Goal: Information Seeking & Learning: Get advice/opinions

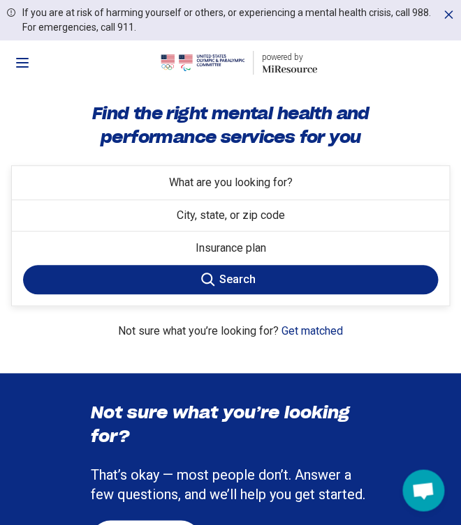
click at [256, 192] on button "What are you looking for?" at bounding box center [230, 182] width 437 height 33
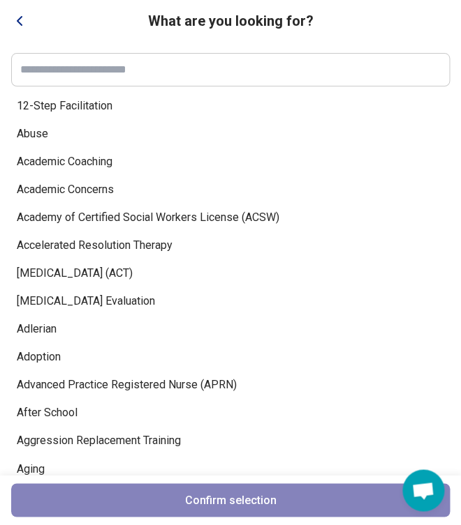
click at [82, 164] on span "Academic Coaching" at bounding box center [222, 162] width 410 height 17
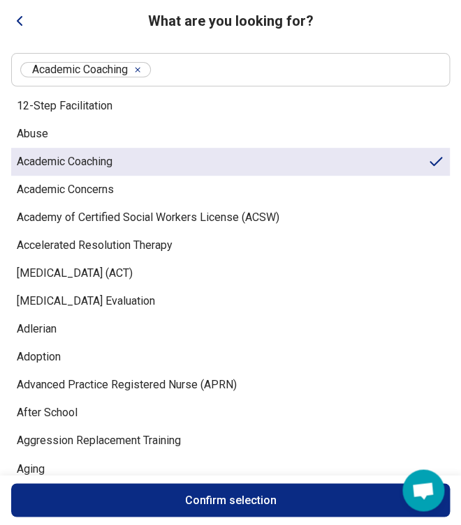
click at [189, 500] on button "Confirm selection" at bounding box center [230, 500] width 438 height 33
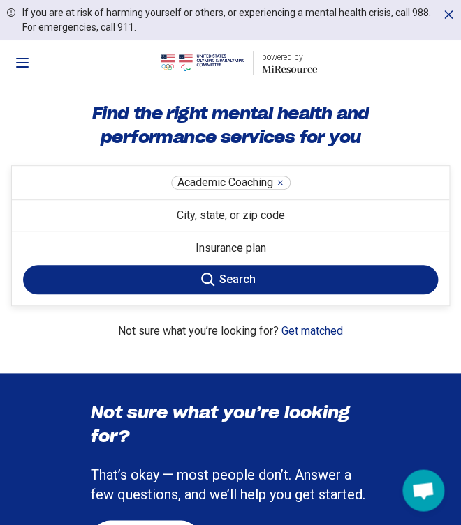
click at [290, 271] on button "Search" at bounding box center [230, 279] width 414 height 29
click at [247, 220] on button "City, state, or zip code" at bounding box center [230, 215] width 437 height 31
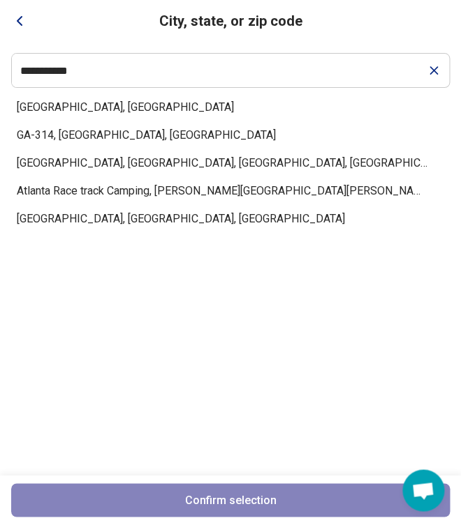
click at [52, 103] on span "[GEOGRAPHIC_DATA], [GEOGRAPHIC_DATA]" at bounding box center [222, 107] width 410 height 17
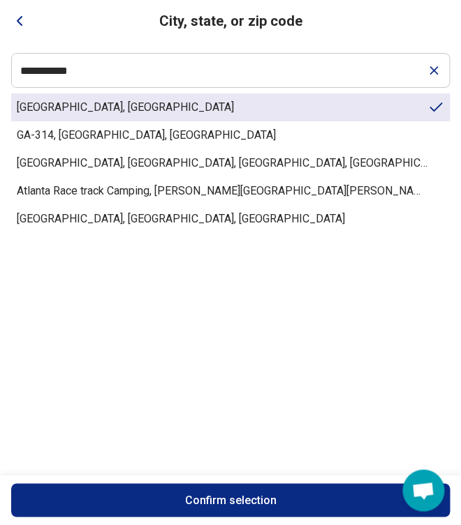
click at [203, 493] on button "Confirm selection" at bounding box center [230, 500] width 438 height 33
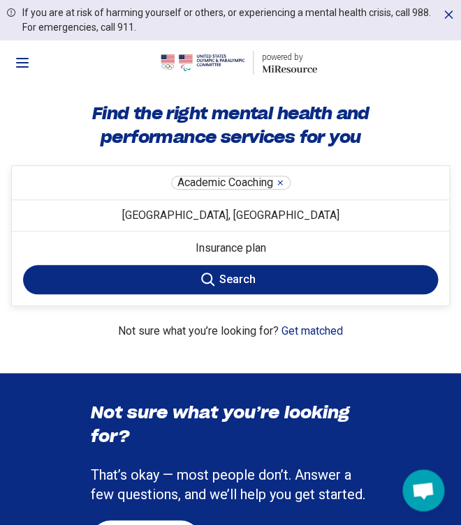
click at [282, 279] on button "Search" at bounding box center [230, 279] width 414 height 29
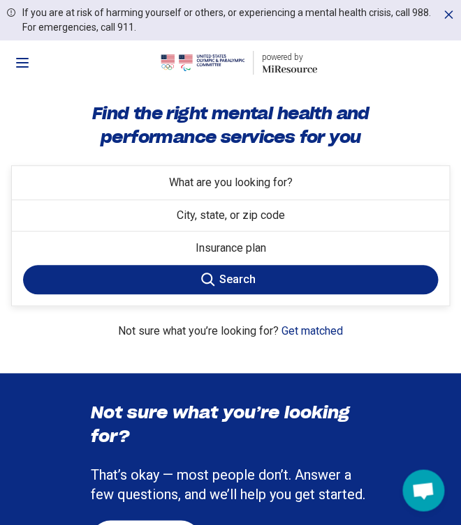
click at [222, 184] on span "What are you looking for?" at bounding box center [231, 182] width 124 height 13
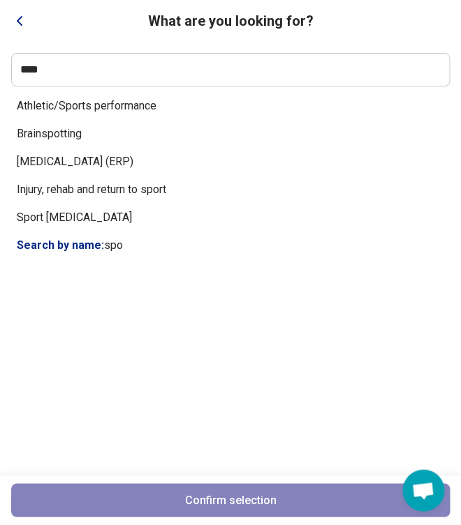
type input "*****"
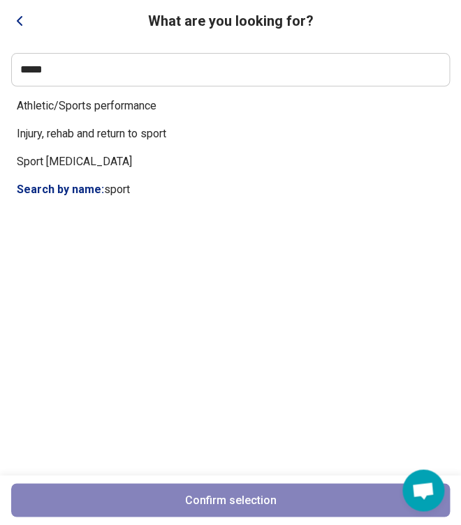
click at [68, 137] on div "Athletic/Sports performance Injury, rehab and return to sport Sport [MEDICAL_DA…" at bounding box center [230, 283] width 438 height 383
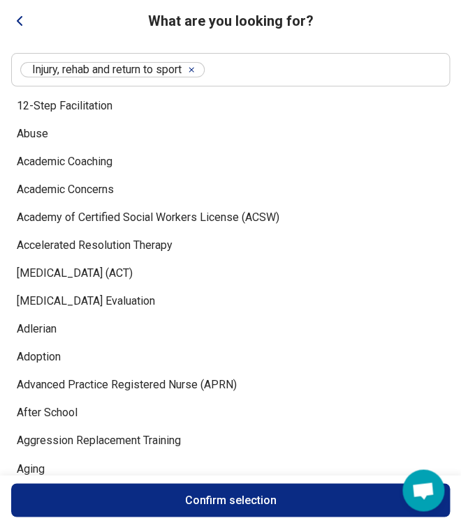
click at [218, 498] on button "Confirm selection" at bounding box center [230, 500] width 438 height 33
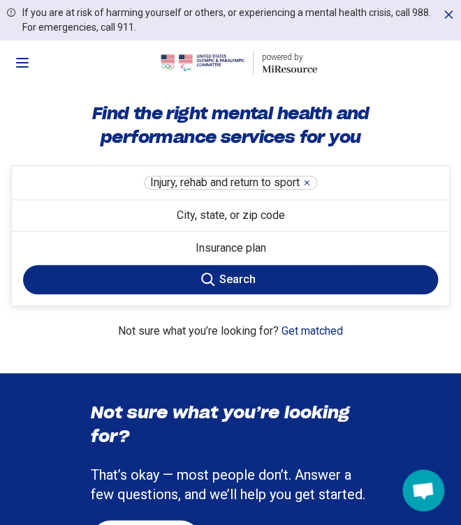
click at [216, 216] on button "City, state, or zip code" at bounding box center [230, 215] width 437 height 31
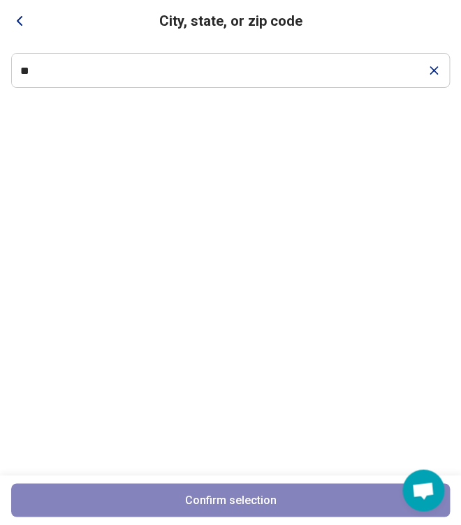
type input "*"
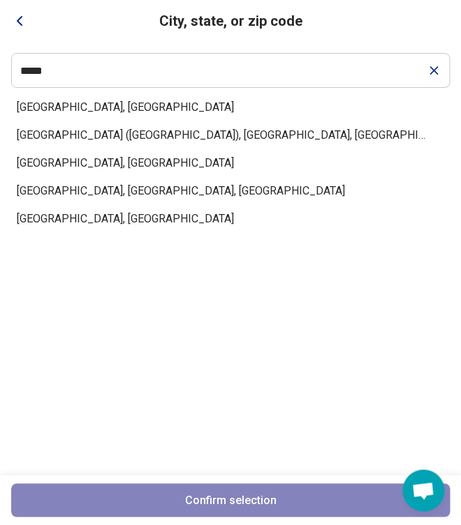
type input "*****"
click at [57, 107] on span "[GEOGRAPHIC_DATA], [GEOGRAPHIC_DATA]" at bounding box center [222, 107] width 410 height 17
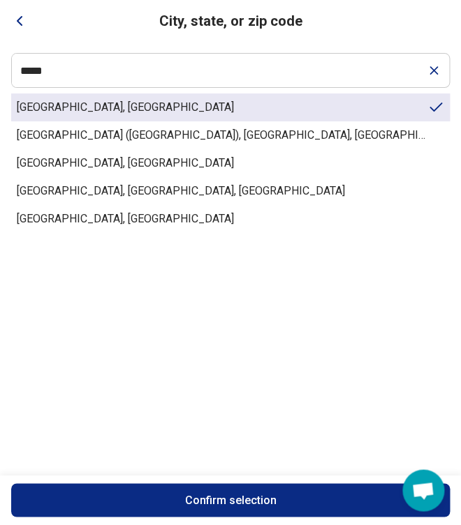
click at [155, 491] on button "Confirm selection" at bounding box center [230, 500] width 438 height 33
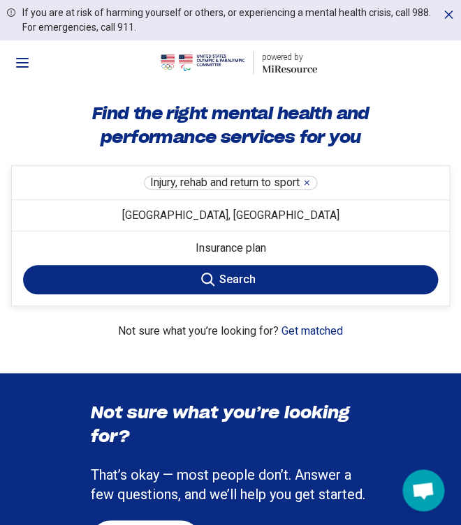
click at [237, 278] on button "Search" at bounding box center [230, 279] width 414 height 29
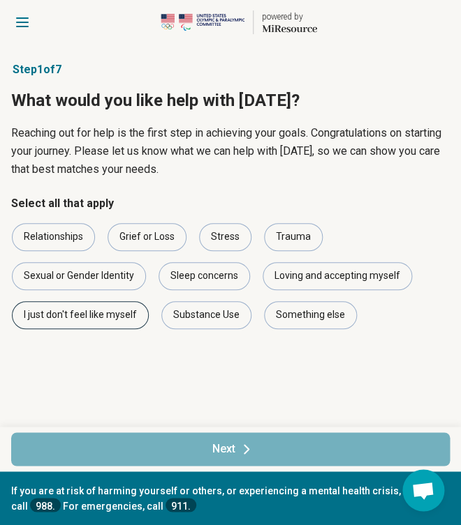
click at [91, 313] on div "I just don't feel like myself" at bounding box center [80, 315] width 137 height 28
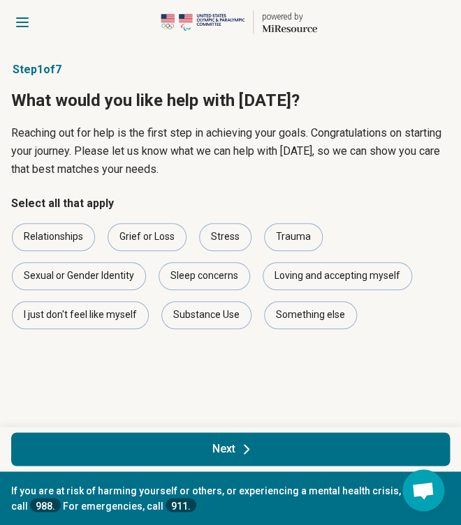
click at [188, 453] on button "Next" at bounding box center [230, 449] width 438 height 33
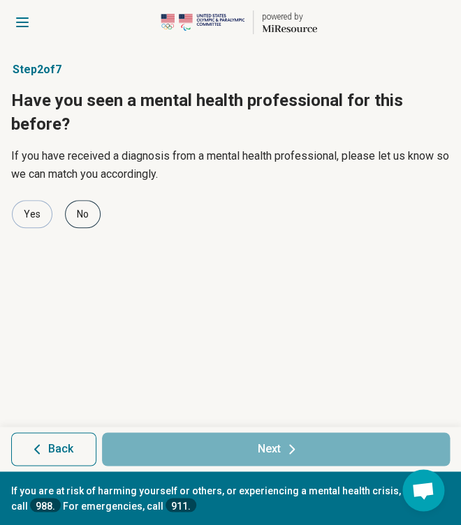
click at [87, 208] on div "No" at bounding box center [83, 214] width 36 height 28
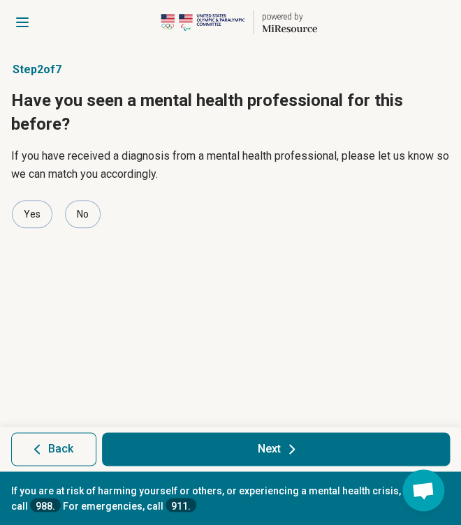
click at [210, 449] on button "Next" at bounding box center [276, 449] width 348 height 33
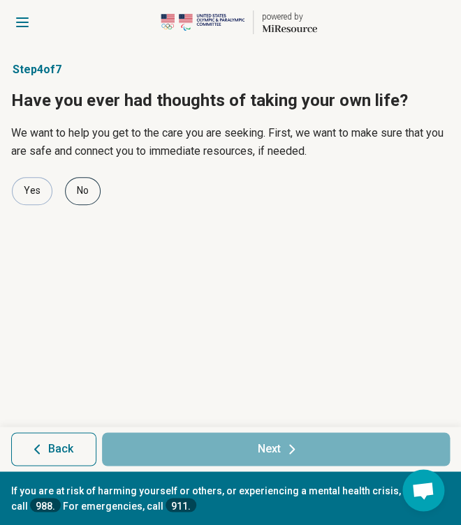
click at [89, 184] on div "No" at bounding box center [83, 191] width 36 height 28
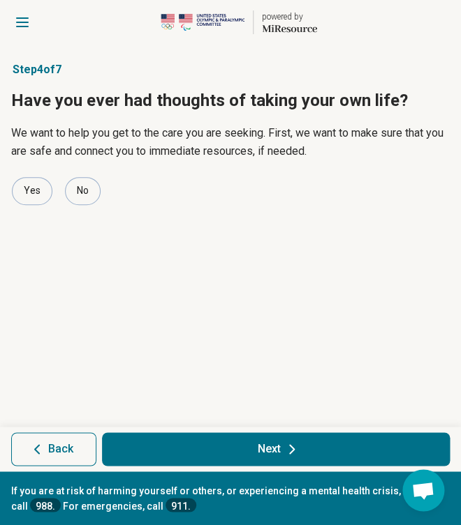
click at [212, 465] on button "Next" at bounding box center [276, 449] width 348 height 33
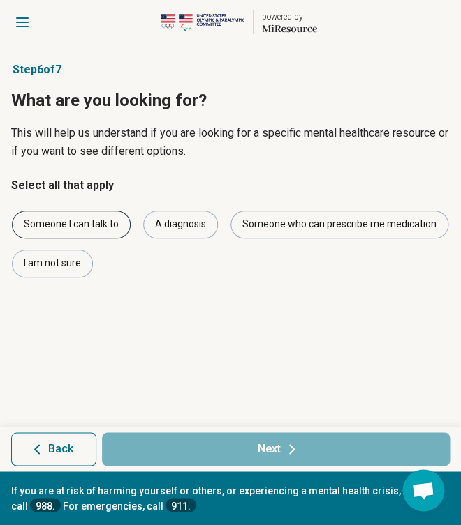
click at [63, 220] on div "Someone I can talk to" at bounding box center [71, 225] width 119 height 28
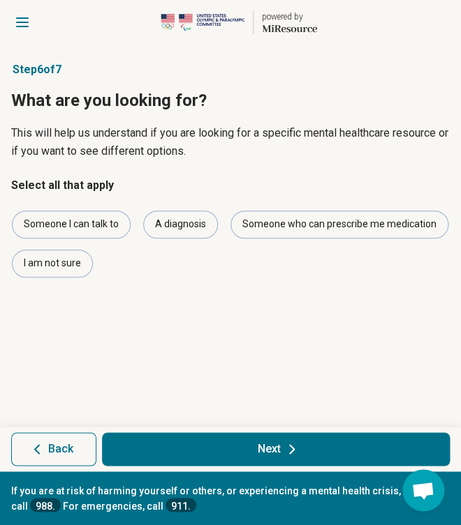
click at [209, 447] on button "Next" at bounding box center [276, 449] width 348 height 33
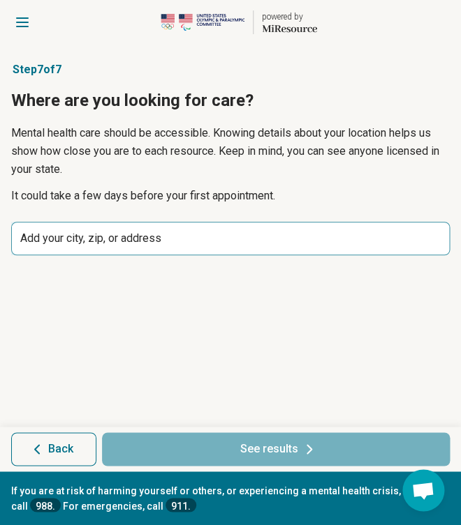
click at [207, 235] on div "Add your city, zip, or address" at bounding box center [230, 238] width 438 height 33
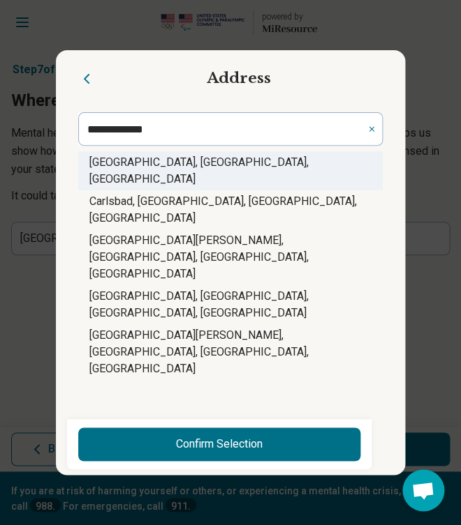
click at [134, 186] on span "[GEOGRAPHIC_DATA], [GEOGRAPHIC_DATA], [GEOGRAPHIC_DATA]" at bounding box center [198, 171] width 219 height 30
type input "**********"
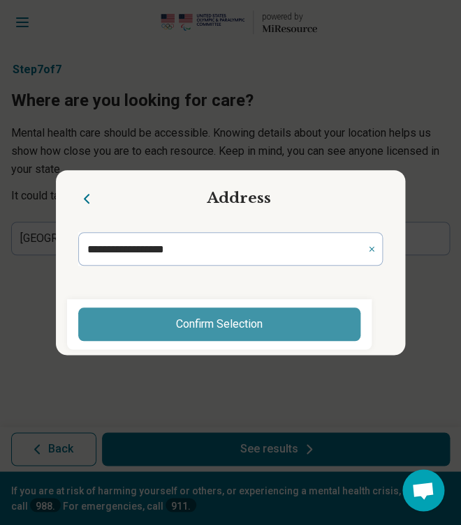
click at [186, 313] on button "Confirm Selection" at bounding box center [219, 324] width 282 height 33
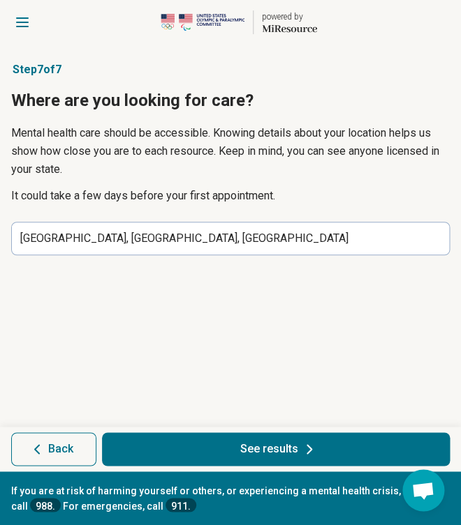
click at [264, 442] on button "See results" at bounding box center [276, 449] width 348 height 33
